Goal: Task Accomplishment & Management: Manage account settings

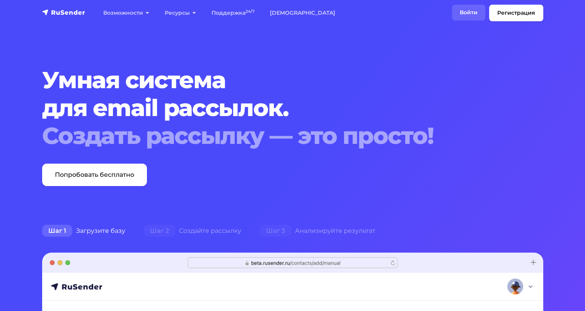
click at [464, 14] on link "Войти" at bounding box center [468, 13] width 33 height 16
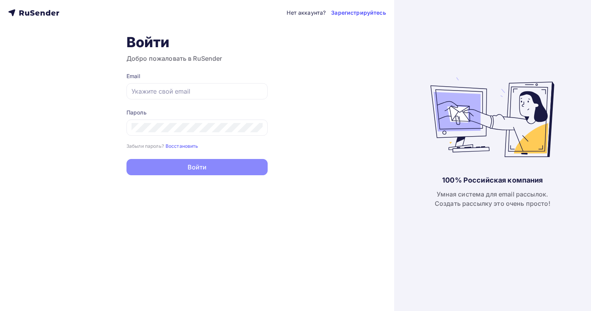
type input "sale@pnevmolux.com"
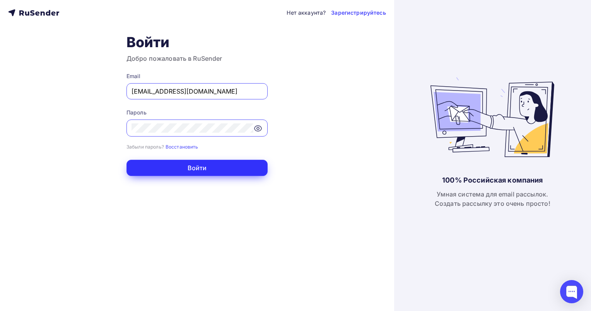
click at [191, 165] on button "Войти" at bounding box center [196, 168] width 141 height 16
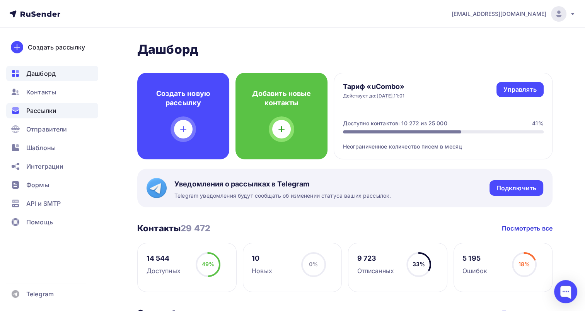
click at [46, 110] on span "Рассылки" at bounding box center [41, 110] width 30 height 9
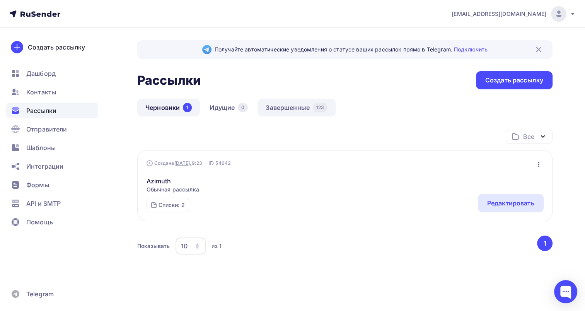
click at [289, 107] on link "Завершенные 123" at bounding box center [297, 108] width 78 height 18
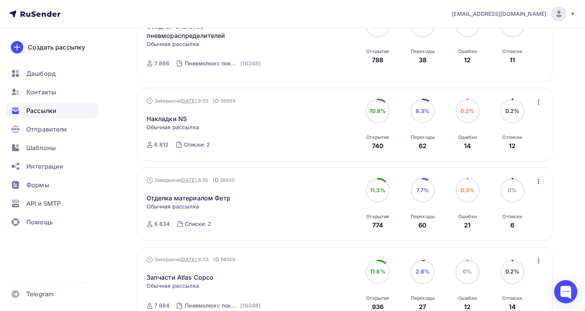
scroll to position [271, 0]
